Goal: Check status: Check status

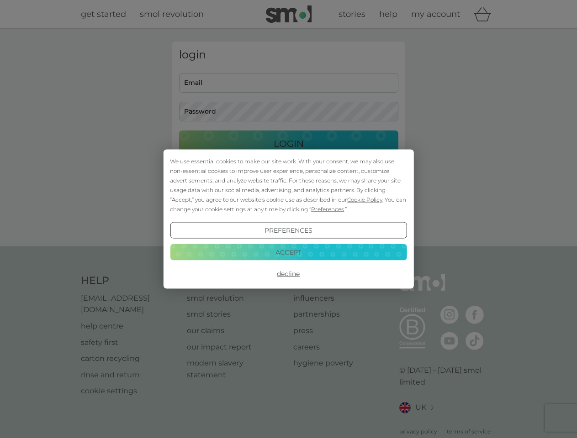
click at [365, 200] on span "Cookie Policy" at bounding box center [364, 199] width 35 height 7
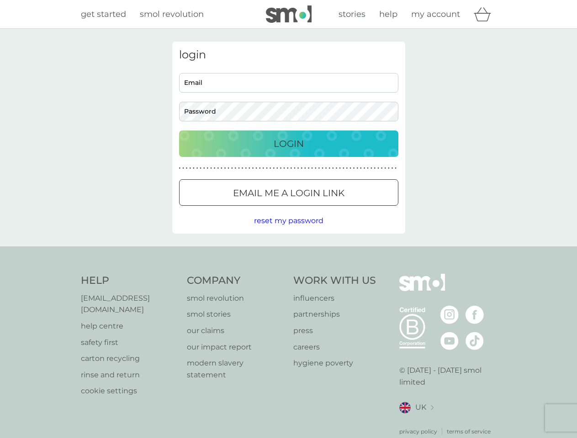
click at [326, 209] on div "login Email Password Login ● ● ● ● ● ● ● ● ● ● ● ● ● ● ● ● ● ● ● ● ● ● ● ● ● ● …" at bounding box center [288, 138] width 233 height 192
click at [288, 231] on div "login Email Password Login ● ● ● ● ● ● ● ● ● ● ● ● ● ● ● ● ● ● ● ● ● ● ● ● ● ● …" at bounding box center [288, 138] width 233 height 192
click at [288, 274] on div "Help [EMAIL_ADDRESS][DOMAIN_NAME] help centre safety first carton recycling rin…" at bounding box center [289, 355] width 416 height 162
click at [288, 252] on div "Help [EMAIL_ADDRESS][DOMAIN_NAME] help centre safety first carton recycling rin…" at bounding box center [288, 355] width 577 height 217
